Goal: Task Accomplishment & Management: Complete application form

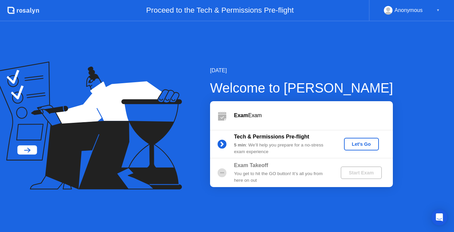
click at [363, 145] on div "Let's Go" at bounding box center [361, 143] width 30 height 5
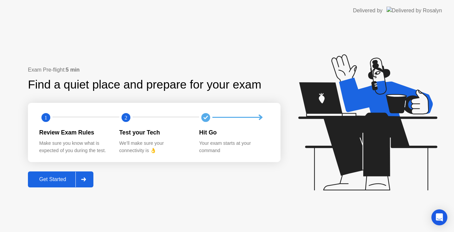
click at [75, 180] on div "Get Started" at bounding box center [53, 179] width 46 height 6
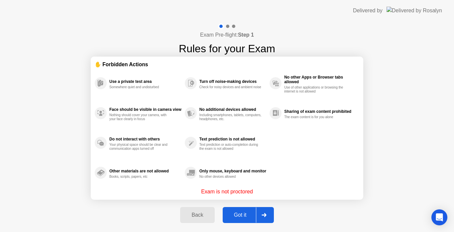
click at [251, 213] on div "Got it" at bounding box center [240, 215] width 31 height 6
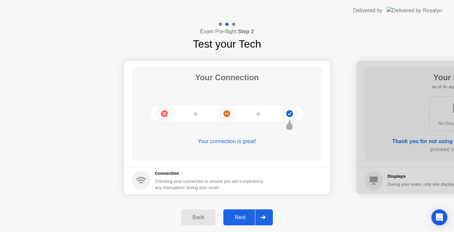
click at [244, 216] on div "Next" at bounding box center [240, 217] width 30 height 6
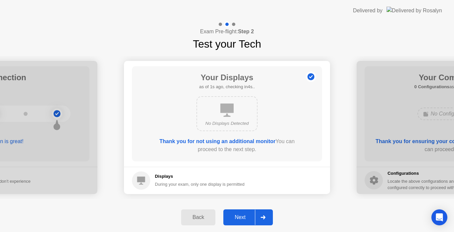
click at [243, 216] on div "Next" at bounding box center [240, 217] width 30 height 6
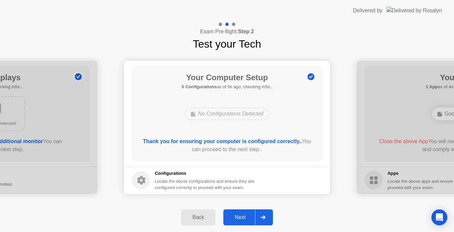
click at [243, 216] on div "Next" at bounding box center [240, 217] width 30 height 6
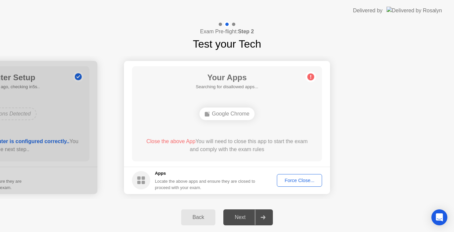
click at [293, 180] on div "Force Close..." at bounding box center [299, 179] width 41 height 5
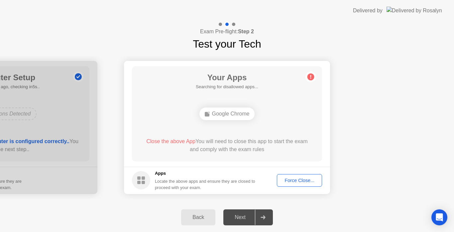
click at [296, 180] on div "Force Close..." at bounding box center [299, 179] width 41 height 5
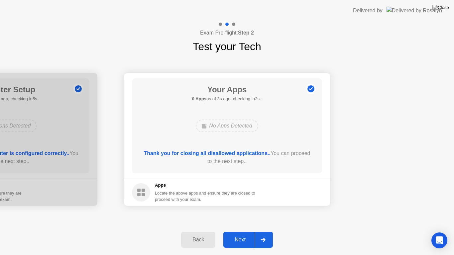
click at [244, 231] on div "Next" at bounding box center [240, 240] width 30 height 6
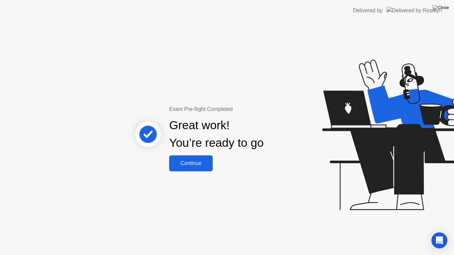
click at [187, 157] on button "Continue" at bounding box center [191, 163] width 44 height 16
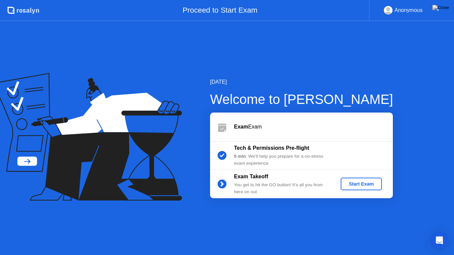
click at [353, 186] on div "Start Exam" at bounding box center [361, 183] width 36 height 5
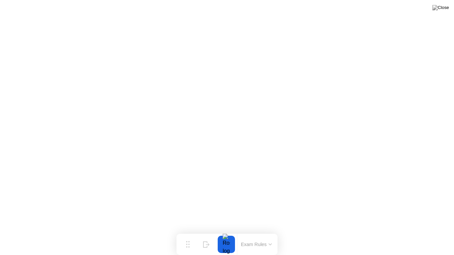
click at [269, 231] on button "Exam Rules" at bounding box center [256, 244] width 35 height 6
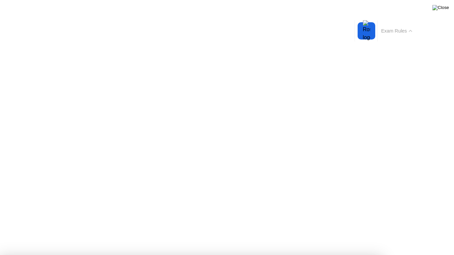
click at [445, 9] on img at bounding box center [440, 7] width 17 height 5
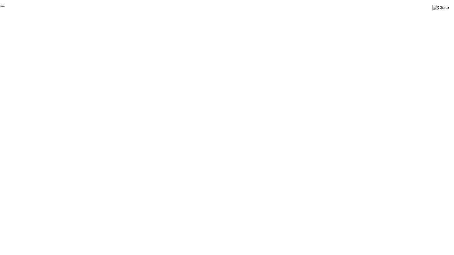
click at [5, 7] on button "End Proctoring Session" at bounding box center [2, 6] width 5 height 2
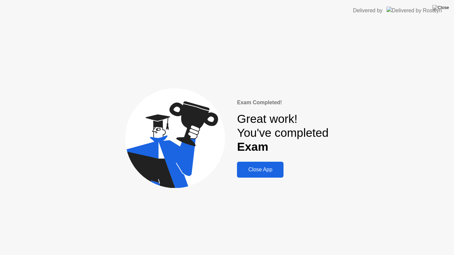
click at [269, 173] on div "Close App" at bounding box center [260, 170] width 43 height 6
